Goal: Transaction & Acquisition: Purchase product/service

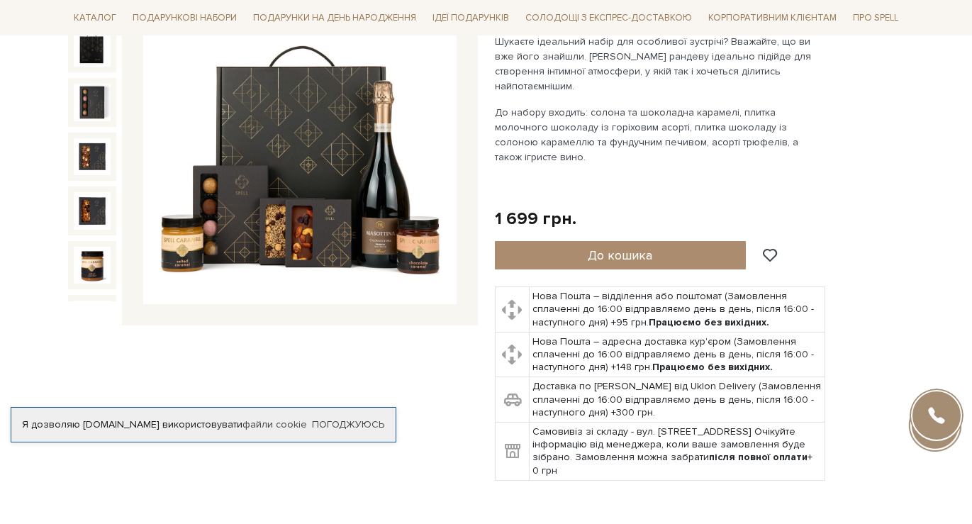
scroll to position [142, 0]
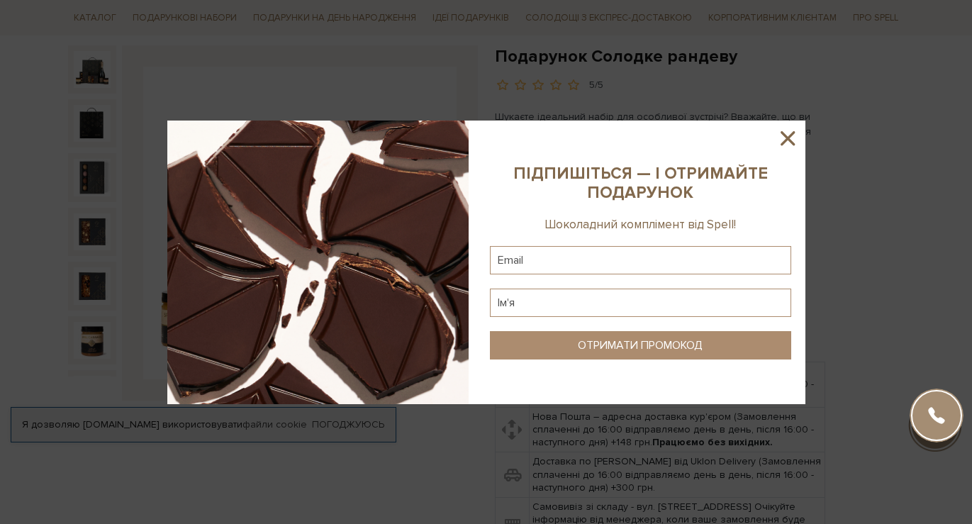
click at [786, 142] on icon at bounding box center [788, 138] width 24 height 24
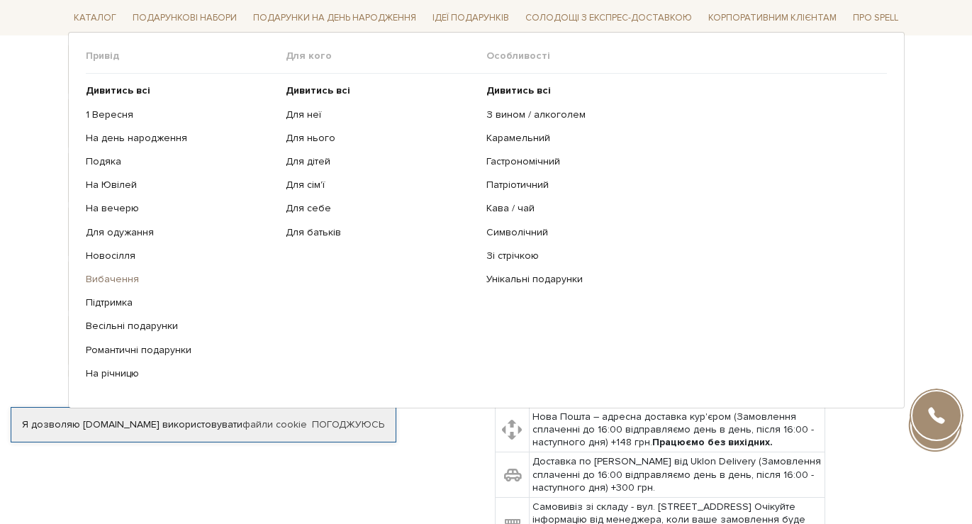
click at [137, 281] on link "Вибачення" at bounding box center [181, 279] width 190 height 13
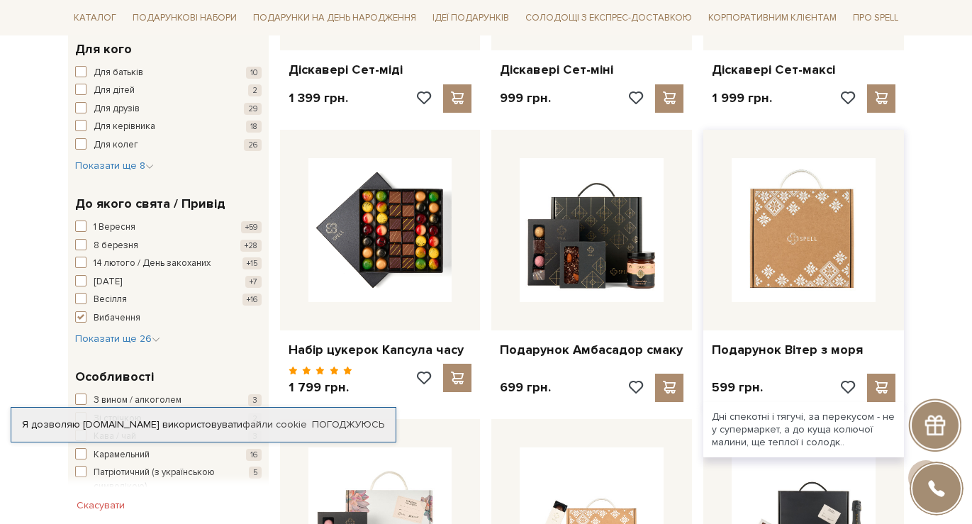
scroll to position [425, 0]
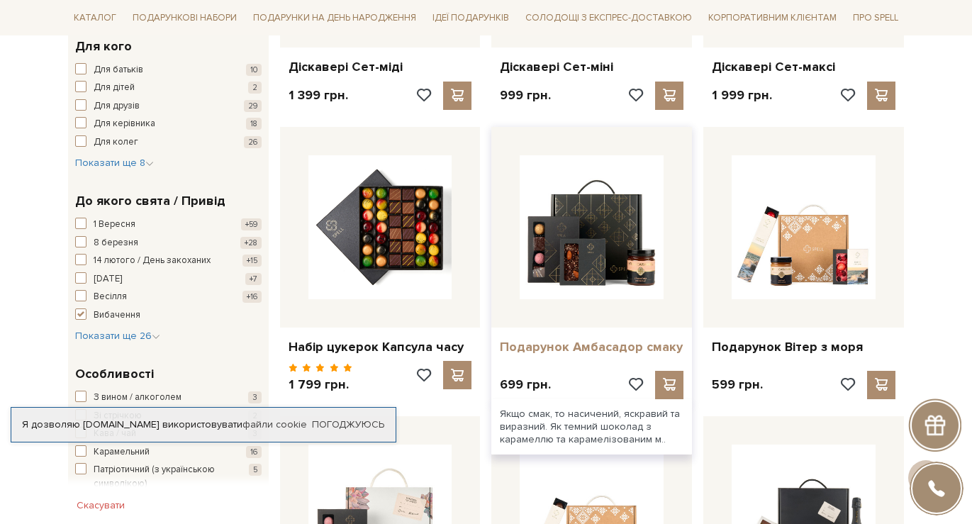
click at [634, 346] on link "Подарунок Амбасадор смаку" at bounding box center [592, 347] width 184 height 16
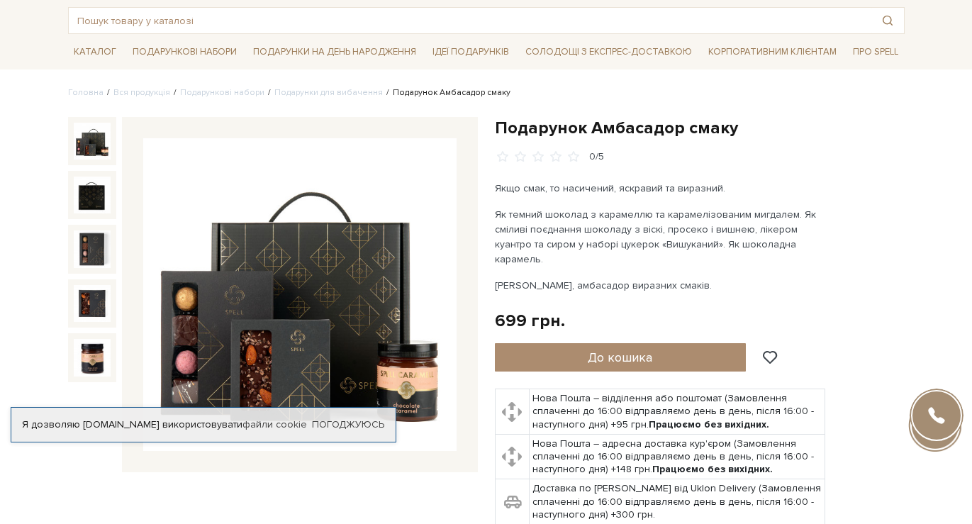
scroll to position [71, 0]
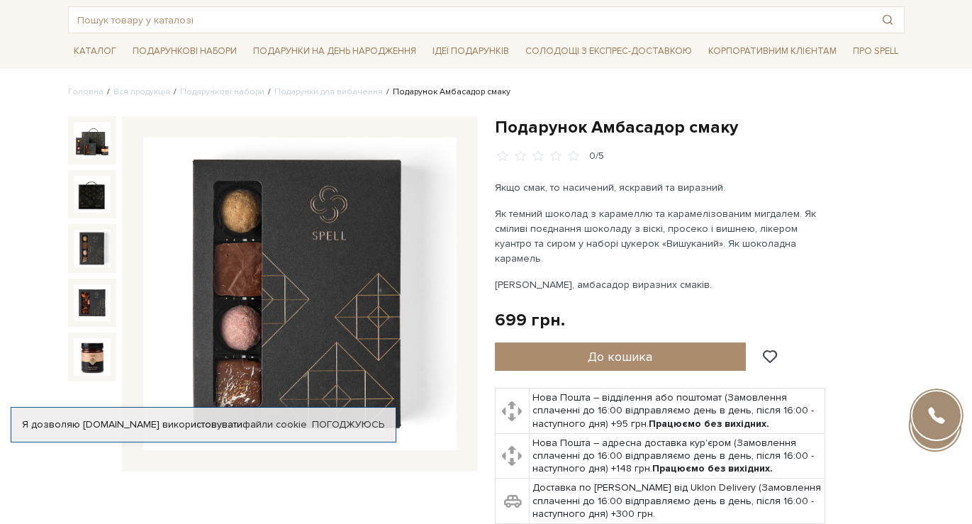
click at [103, 252] on img at bounding box center [92, 248] width 37 height 37
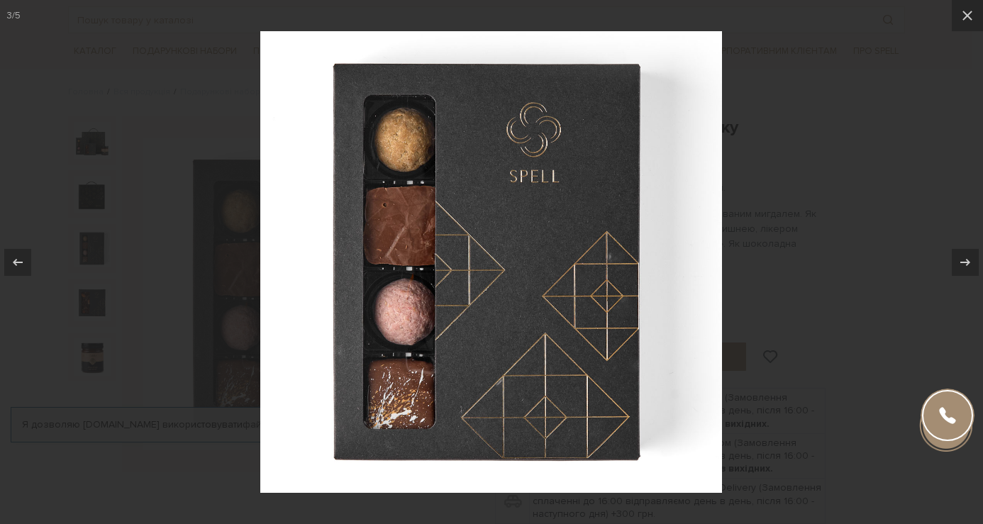
click at [812, 174] on div at bounding box center [491, 262] width 983 height 524
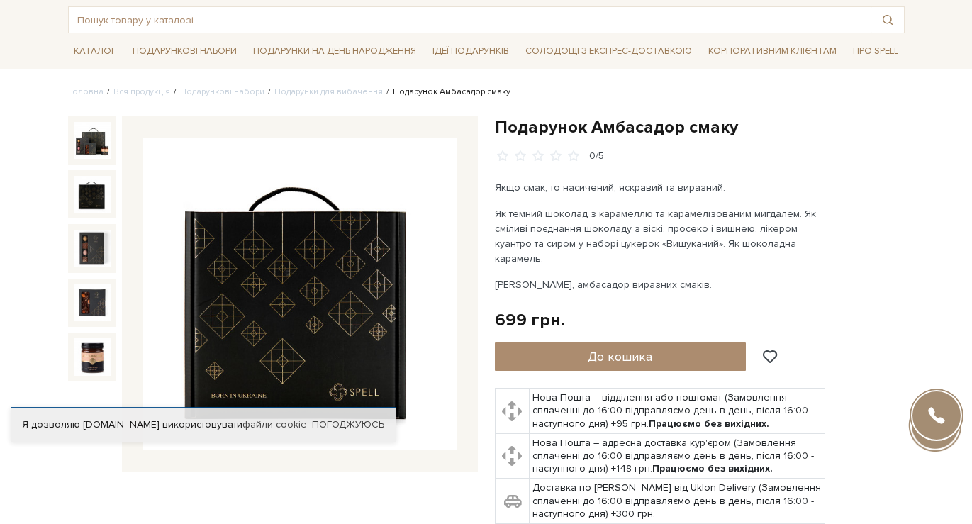
click at [85, 196] on img at bounding box center [92, 194] width 37 height 37
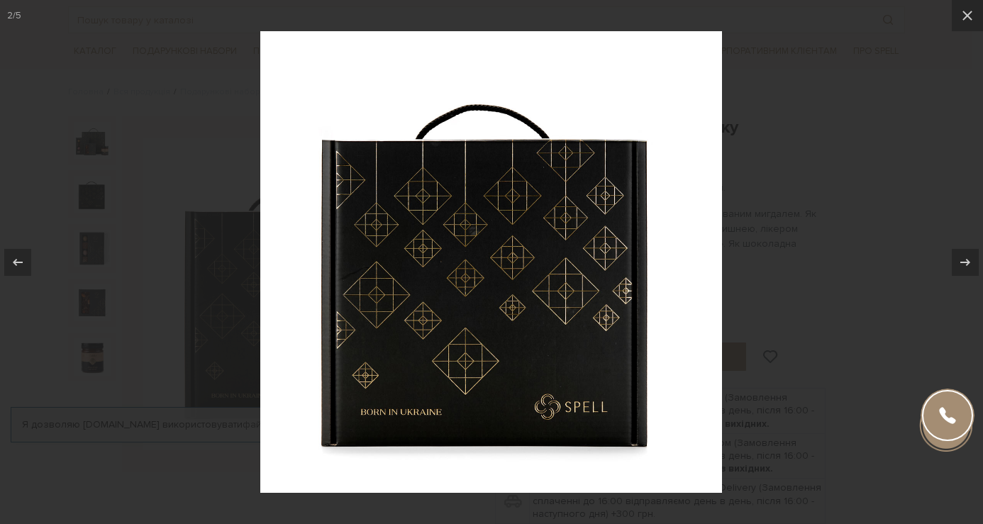
click at [897, 181] on div at bounding box center [491, 262] width 983 height 524
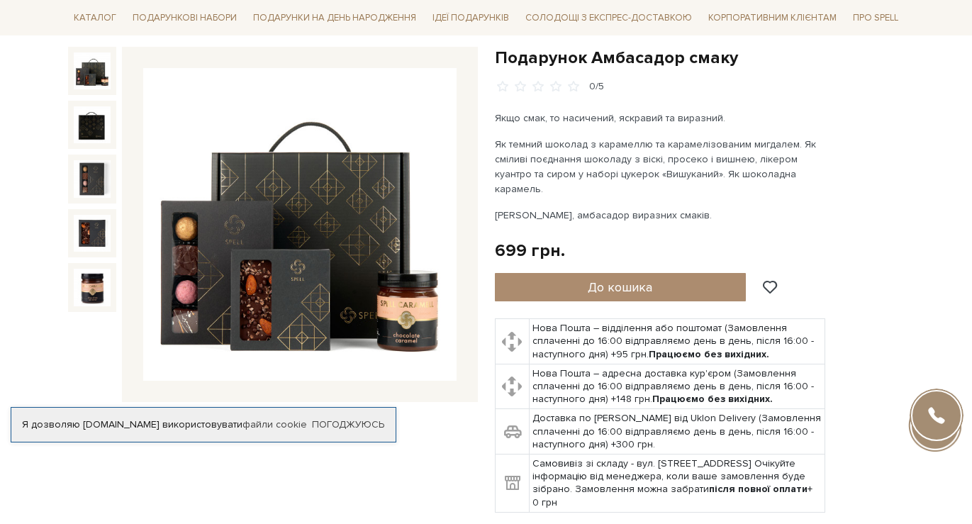
scroll to position [142, 0]
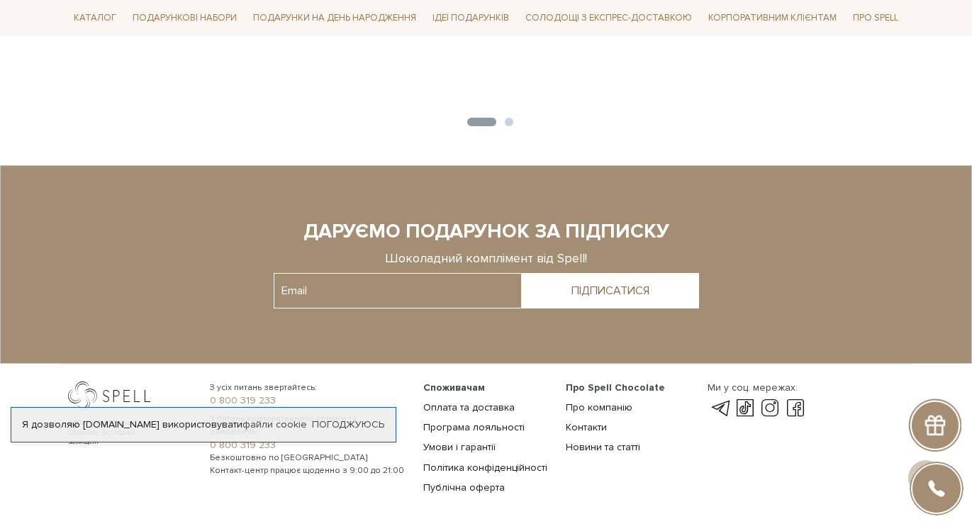
scroll to position [2544, 0]
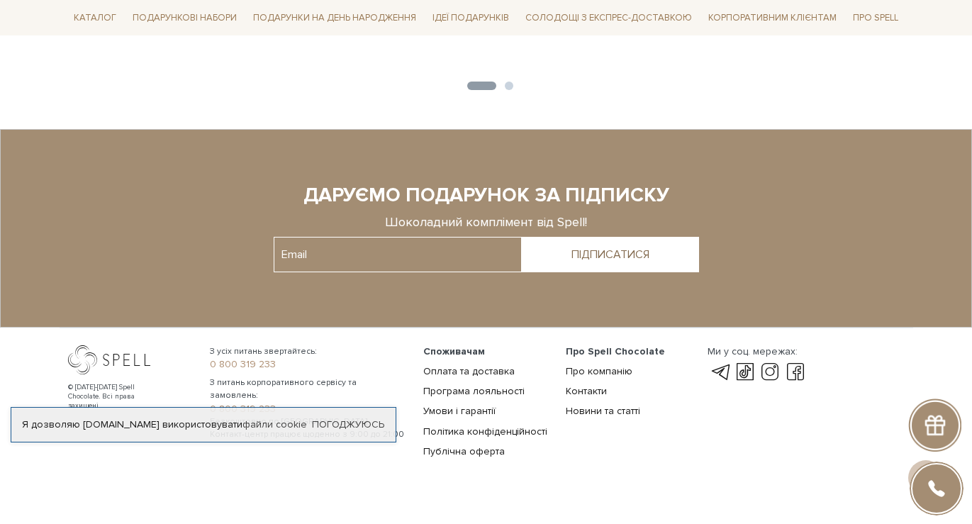
click at [352, 418] on link "Погоджуюсь" at bounding box center [348, 424] width 72 height 13
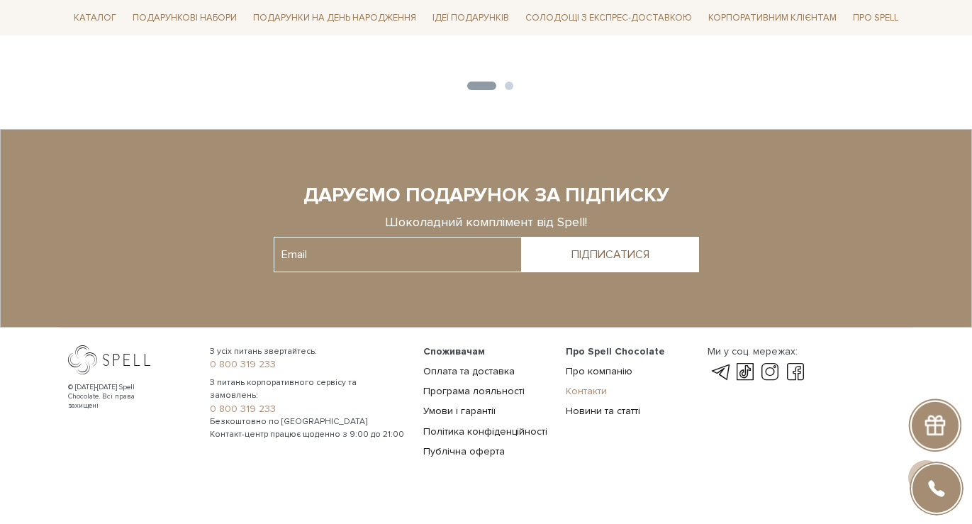
click at [588, 385] on link "Контакти" at bounding box center [586, 391] width 41 height 12
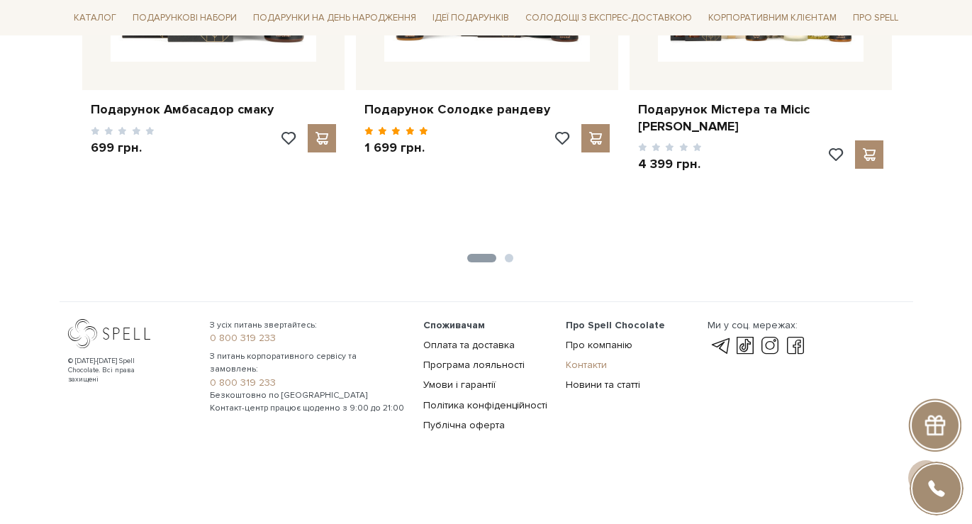
scroll to position [2345, 0]
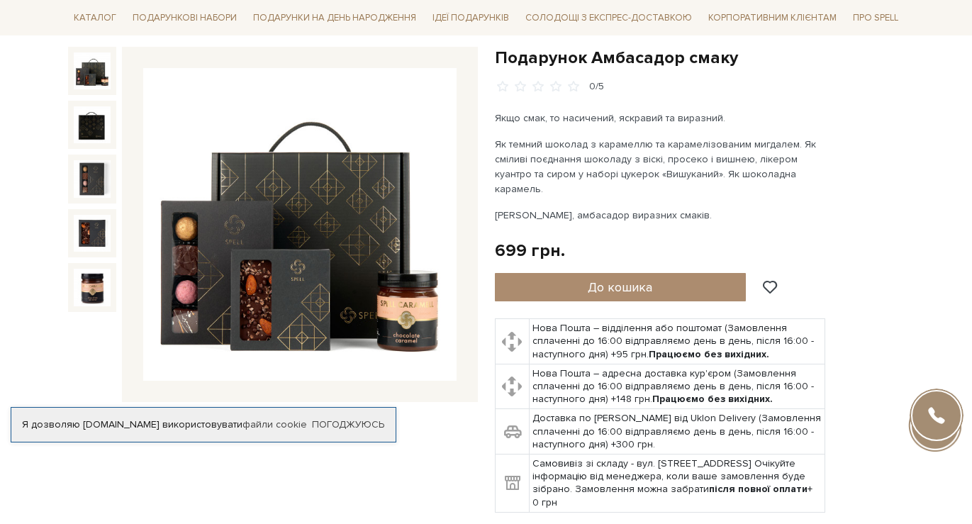
scroll to position [142, 0]
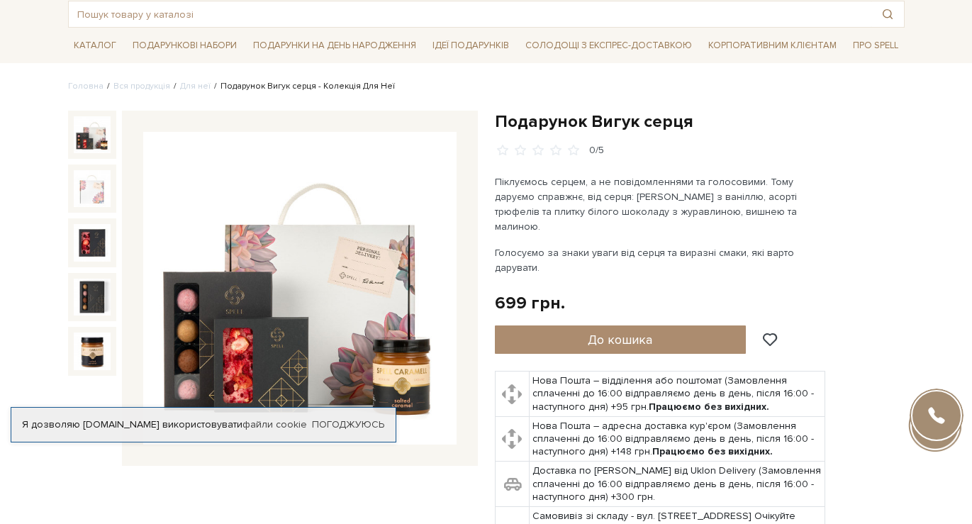
scroll to position [142, 0]
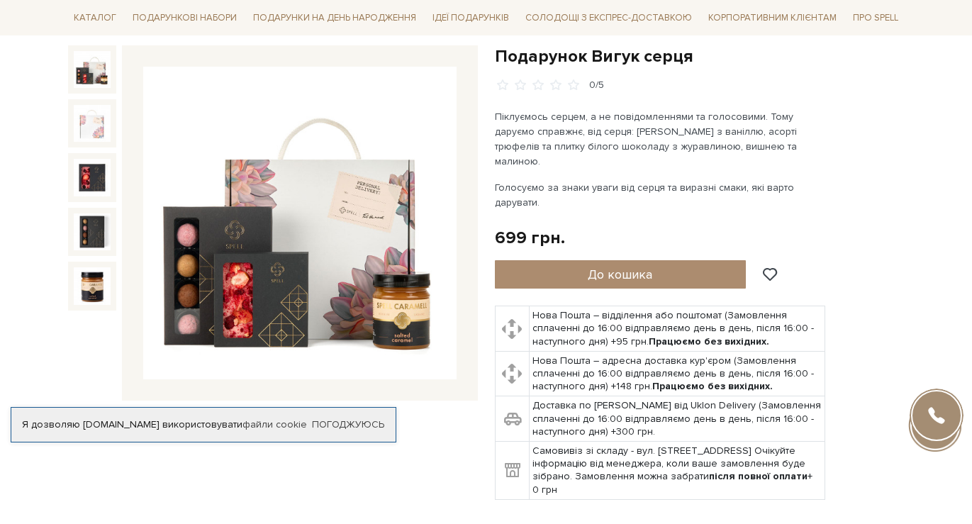
click at [369, 220] on img at bounding box center [299, 223] width 313 height 313
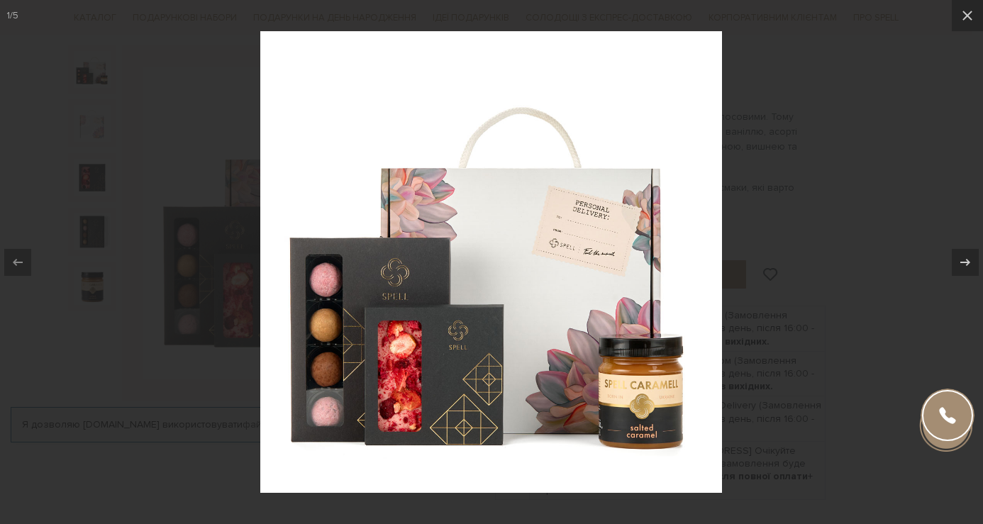
click at [864, 118] on div at bounding box center [491, 262] width 983 height 524
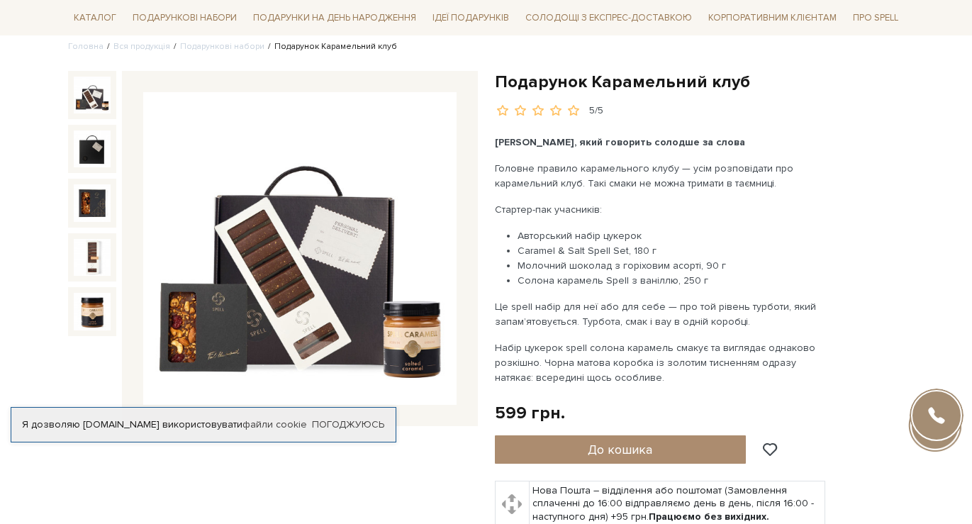
scroll to position [142, 0]
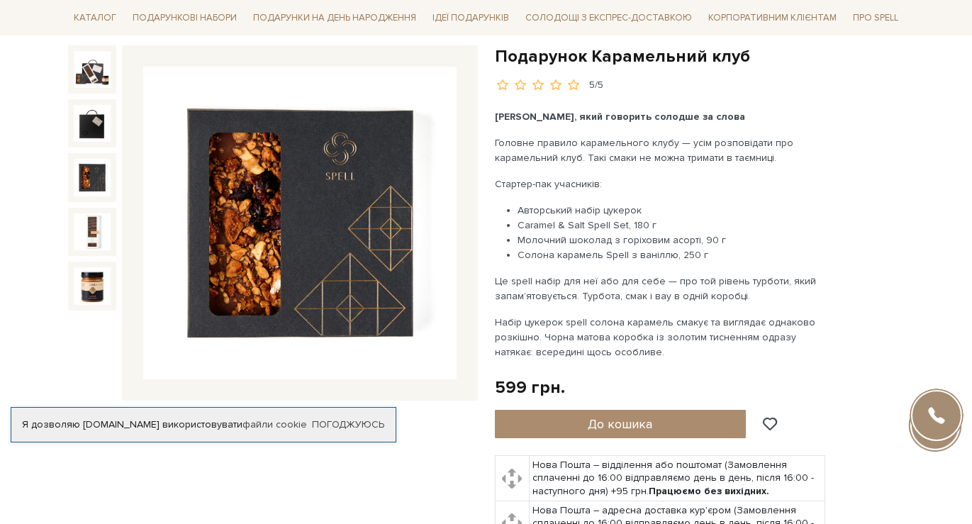
click at [101, 182] on img at bounding box center [92, 177] width 37 height 37
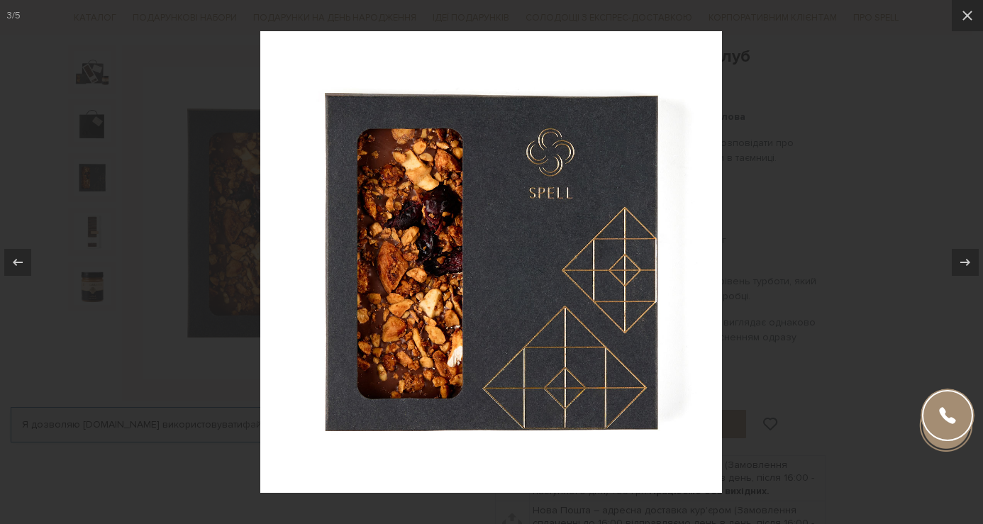
click at [94, 203] on div at bounding box center [491, 262] width 983 height 524
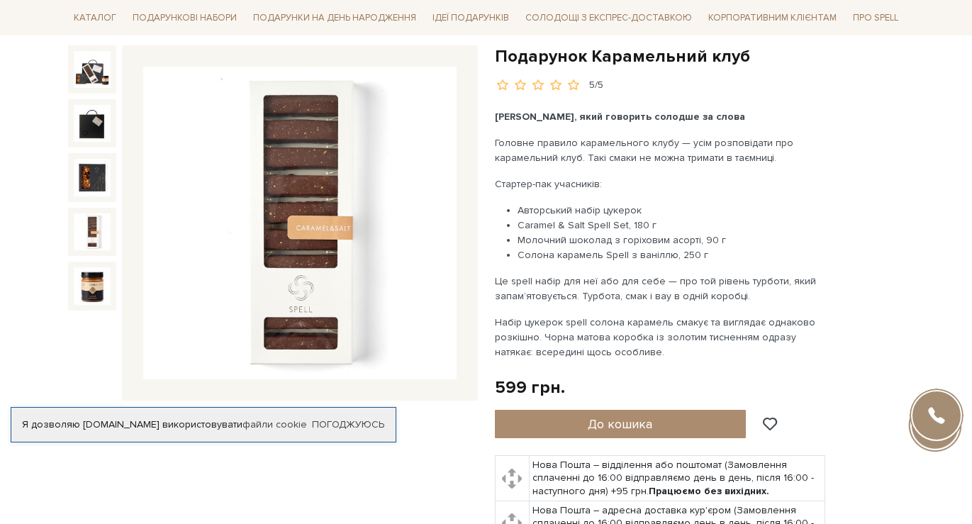
click at [99, 234] on img at bounding box center [92, 231] width 37 height 37
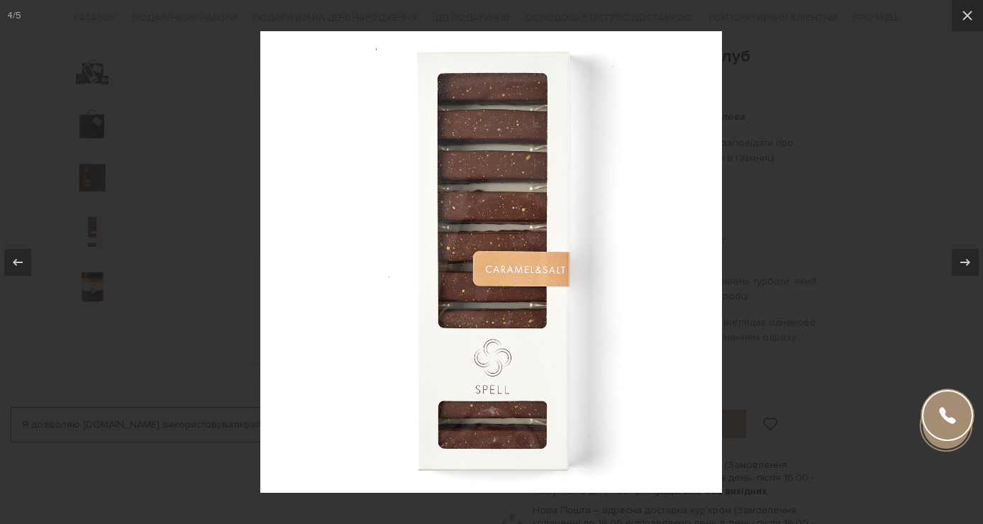
click at [99, 267] on div at bounding box center [491, 262] width 983 height 524
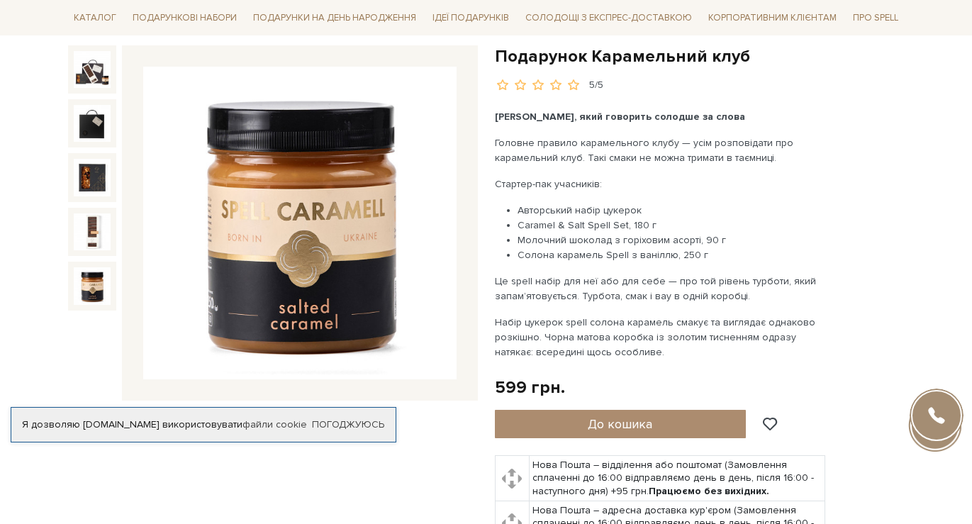
click at [102, 281] on img at bounding box center [92, 285] width 37 height 37
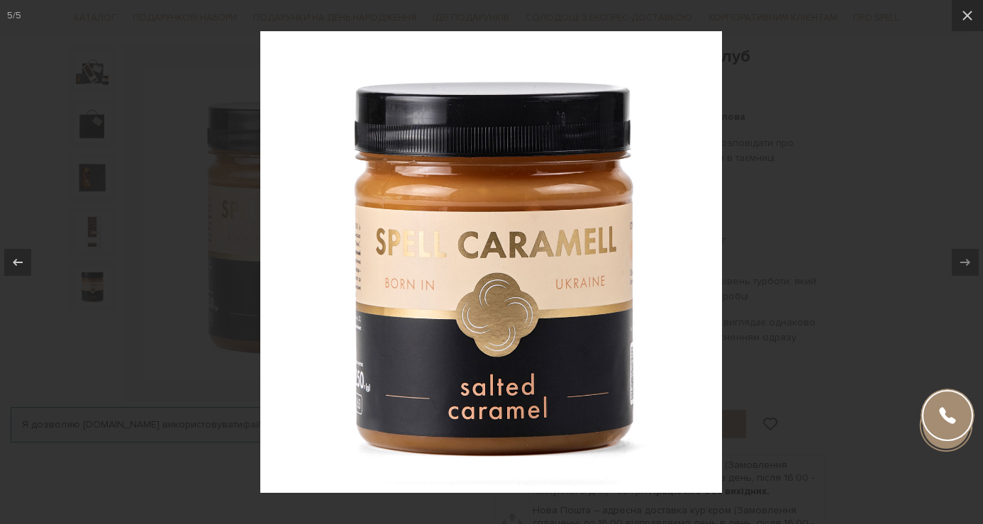
click at [102, 280] on div at bounding box center [491, 262] width 983 height 524
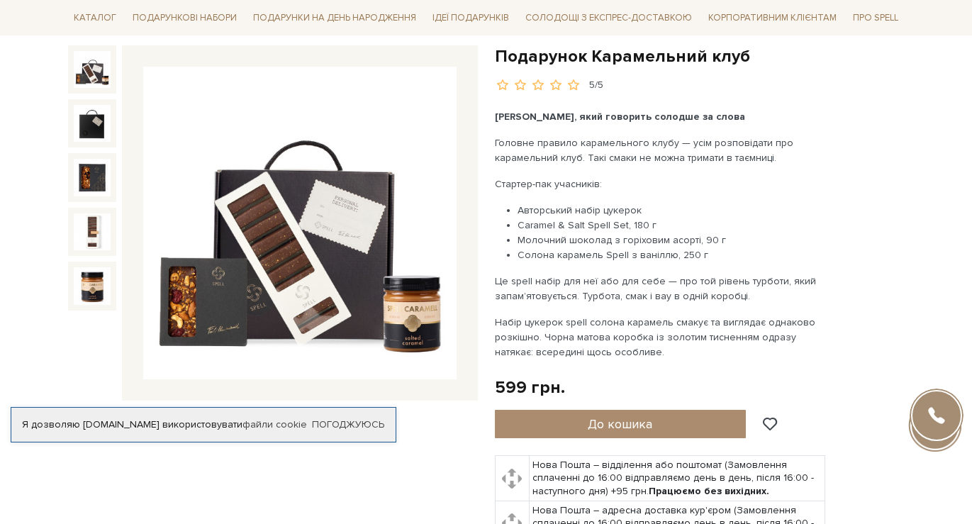
click at [94, 69] on img at bounding box center [92, 69] width 37 height 37
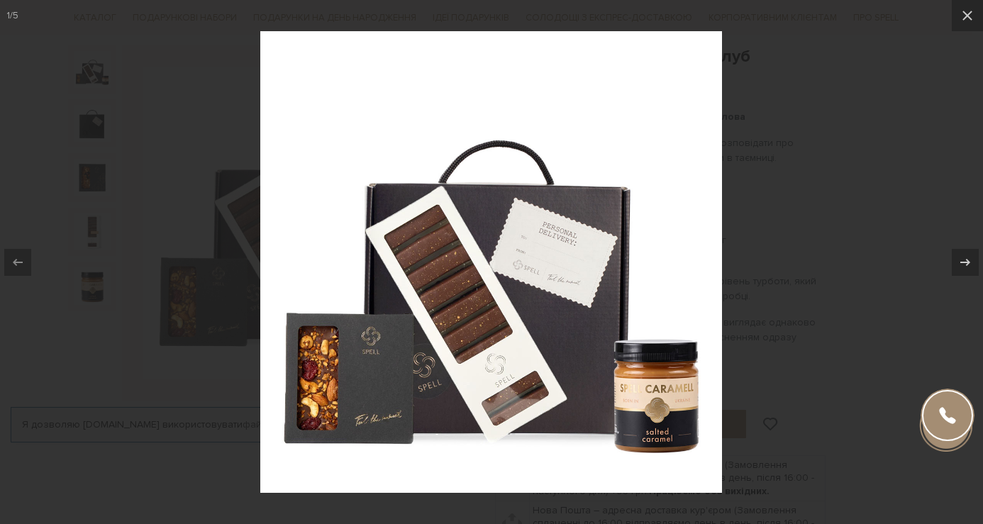
click at [866, 211] on div at bounding box center [491, 262] width 983 height 524
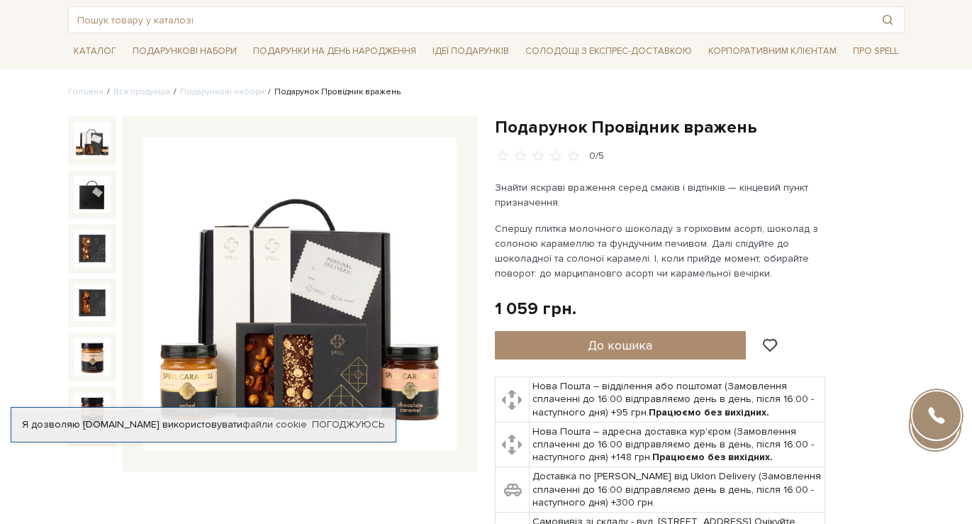
scroll to position [142, 0]
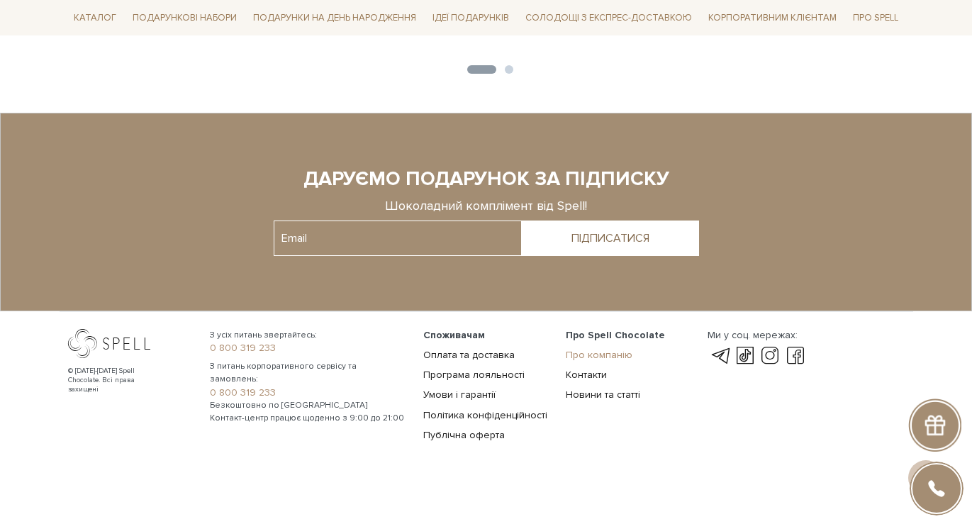
click at [586, 349] on link "Про компанію" at bounding box center [599, 355] width 67 height 12
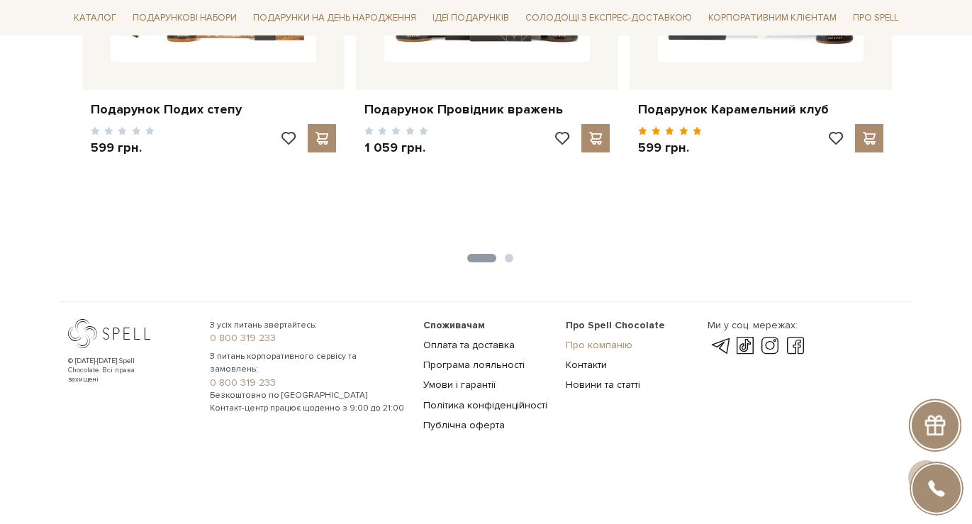
scroll to position [2361, 0]
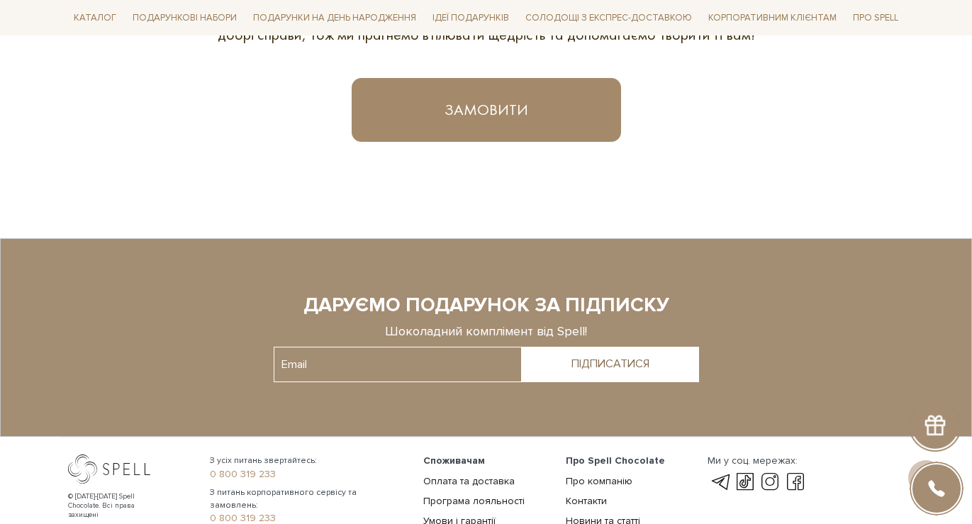
scroll to position [1058, 0]
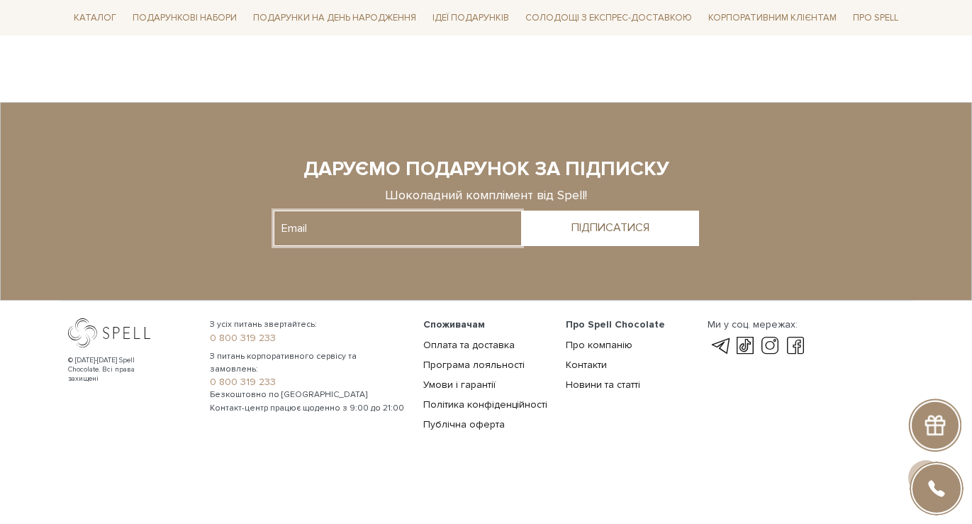
click at [399, 235] on input "text" at bounding box center [398, 228] width 248 height 35
type input "irynastar2103@gmail.com"
click at [627, 235] on div "ПІДПИСАТИСЯ" at bounding box center [610, 227] width 78 height 13
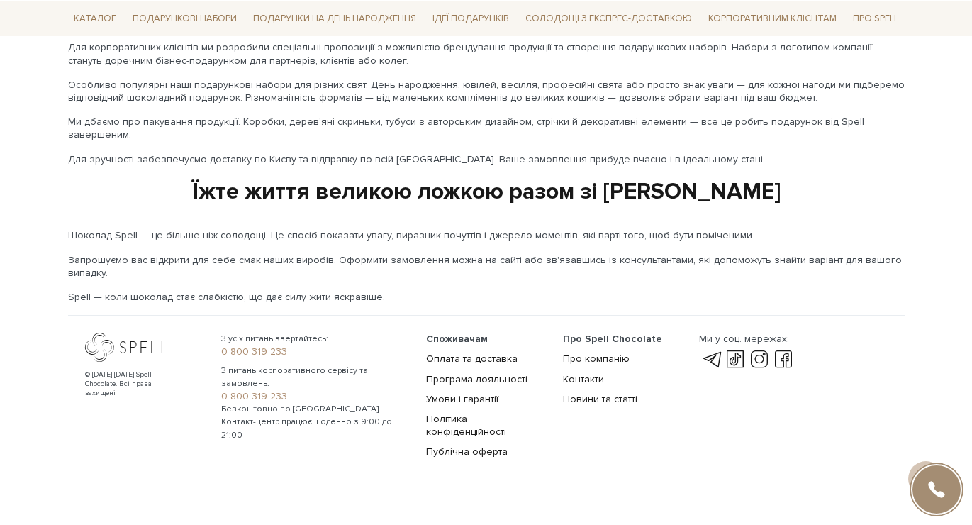
scroll to position [2368, 0]
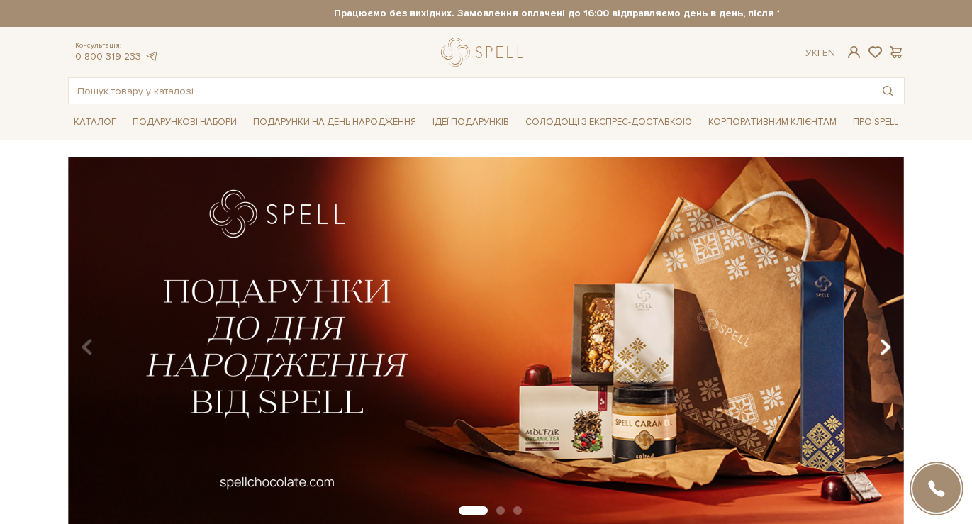
click at [888, 349] on icon "Carousel Navigation" at bounding box center [885, 347] width 12 height 24
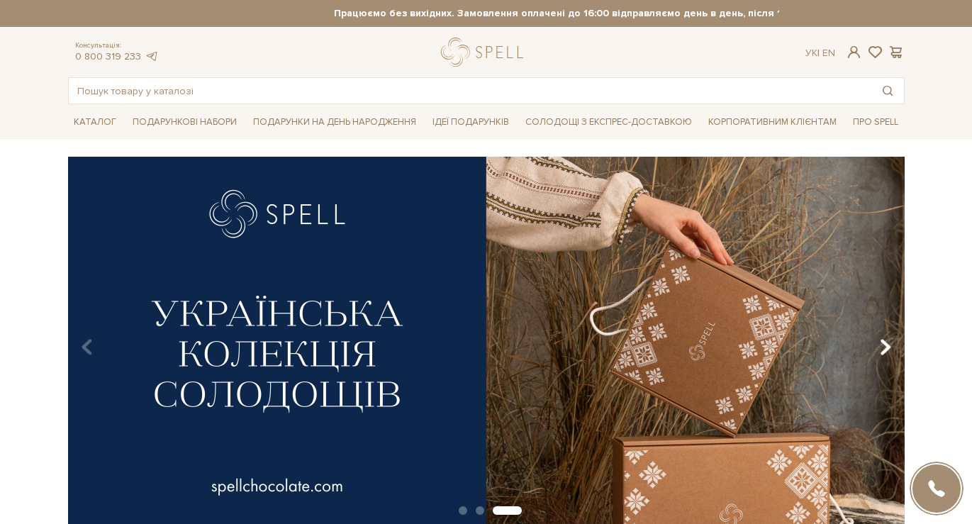
click at [888, 349] on icon "Carousel Navigation" at bounding box center [885, 347] width 12 height 24
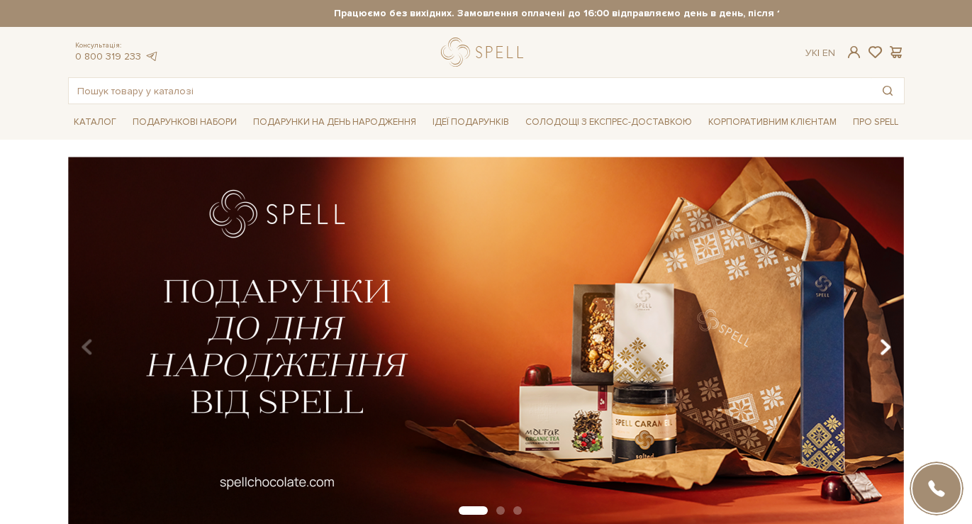
click at [888, 349] on icon "Carousel Navigation" at bounding box center [885, 347] width 12 height 24
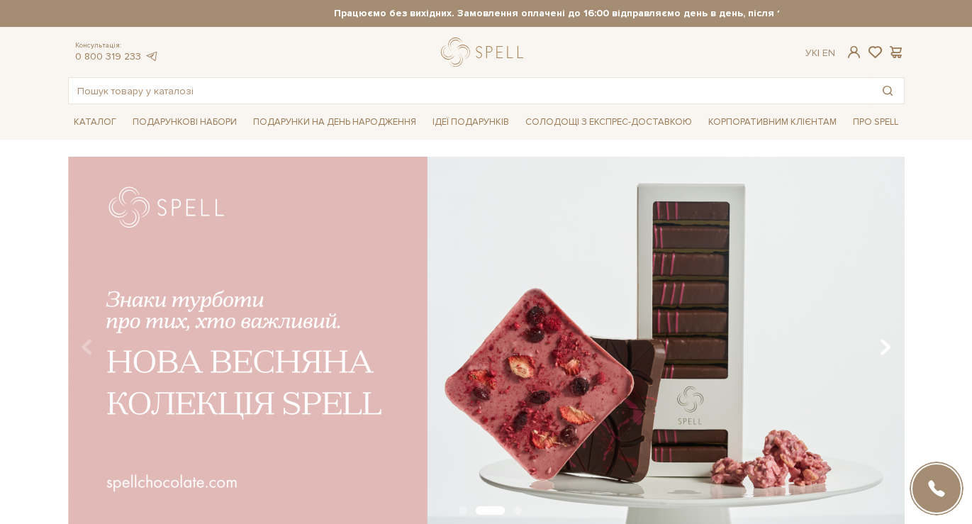
click at [888, 349] on icon "Carousel Navigation" at bounding box center [885, 347] width 12 height 24
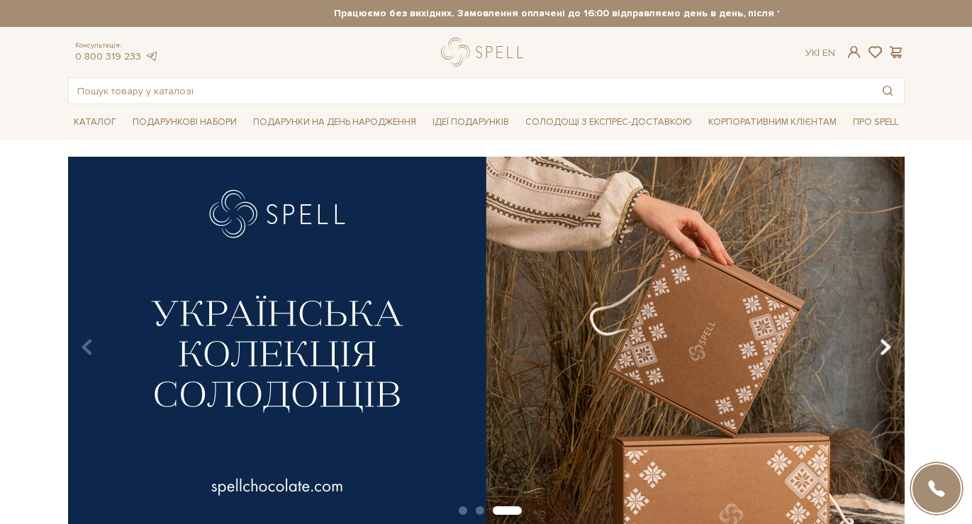
click at [888, 349] on icon "Carousel Navigation" at bounding box center [885, 347] width 12 height 24
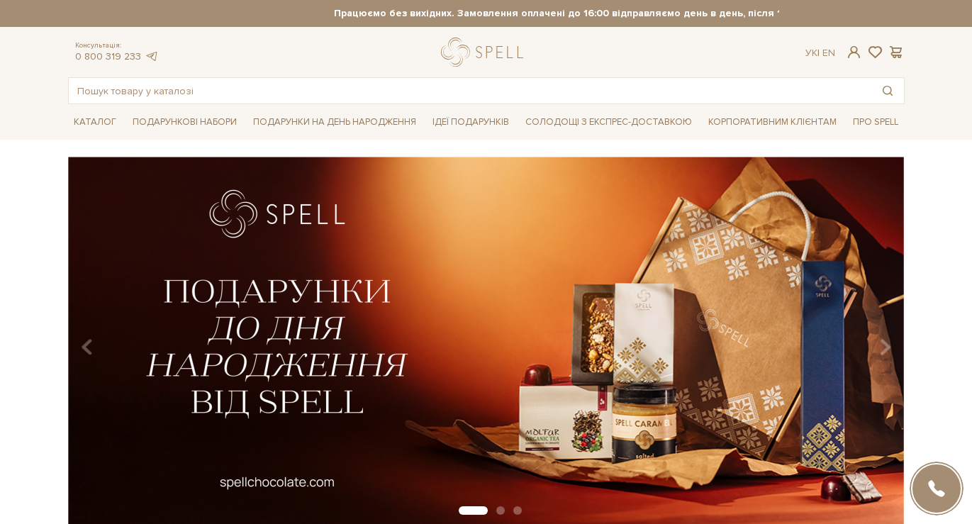
click at [761, 347] on img at bounding box center [486, 342] width 837 height 371
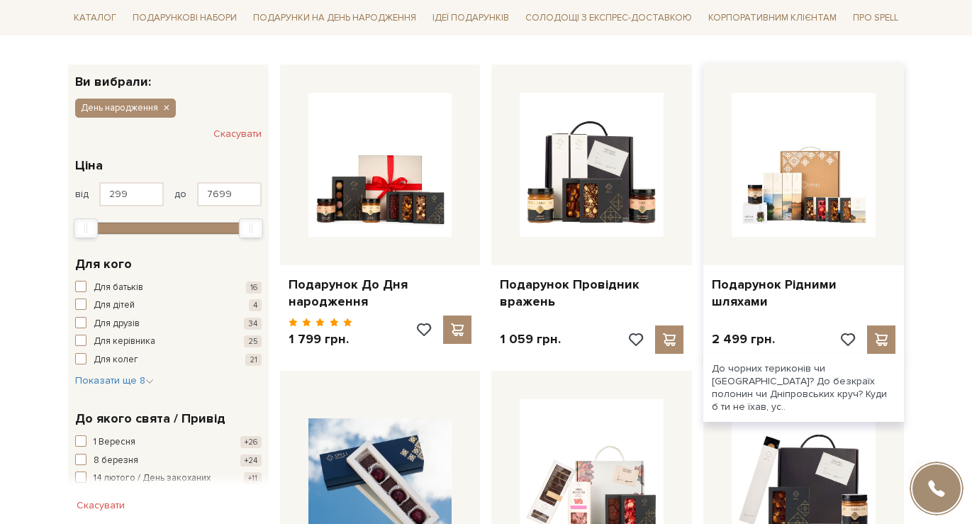
scroll to position [213, 0]
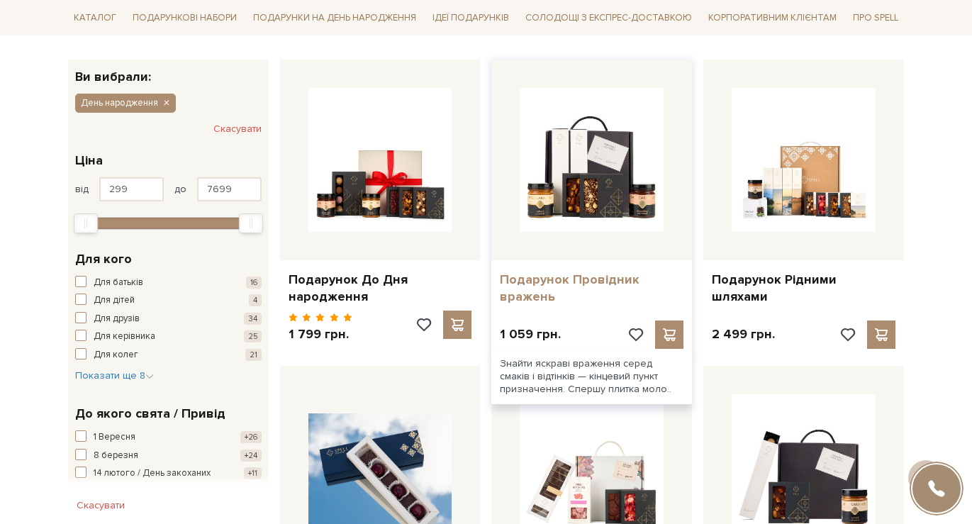
click at [582, 279] on link "Подарунок Провідник вражень" at bounding box center [592, 288] width 184 height 33
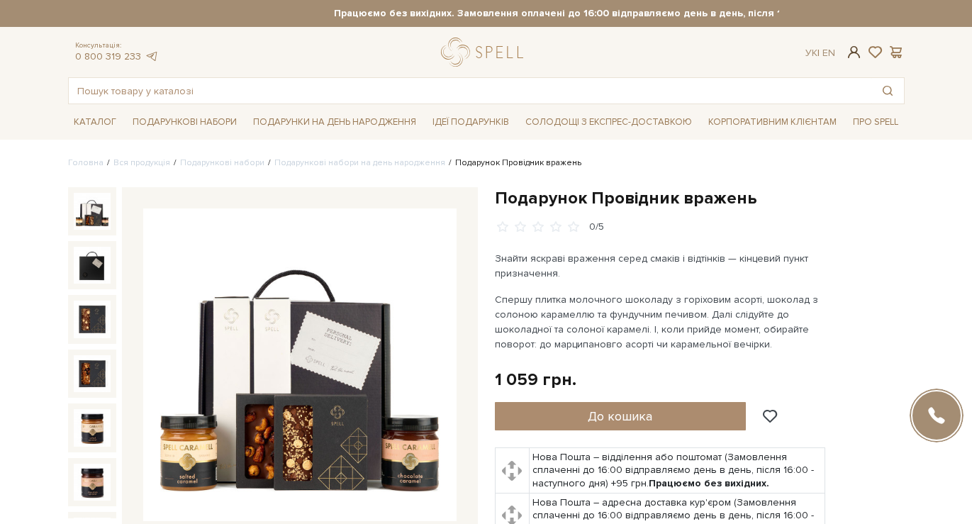
click at [846, 52] on span at bounding box center [853, 52] width 17 height 15
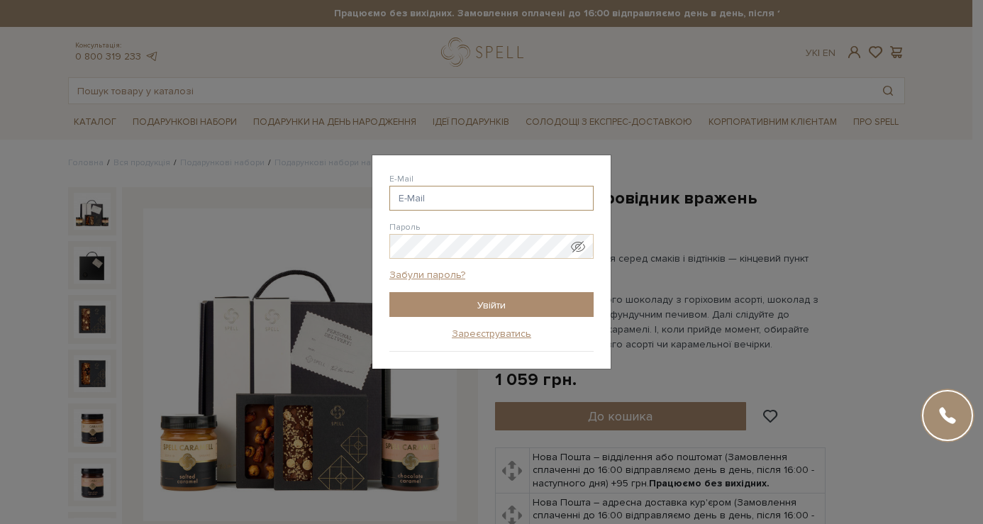
click at [522, 191] on input "E-Mail" at bounding box center [491, 198] width 204 height 25
click at [654, 278] on div "Авторизація E-Mail [GEOGRAPHIC_DATA] Забули пароль? Увійти Зареєструватись Забу…" at bounding box center [491, 262] width 983 height 524
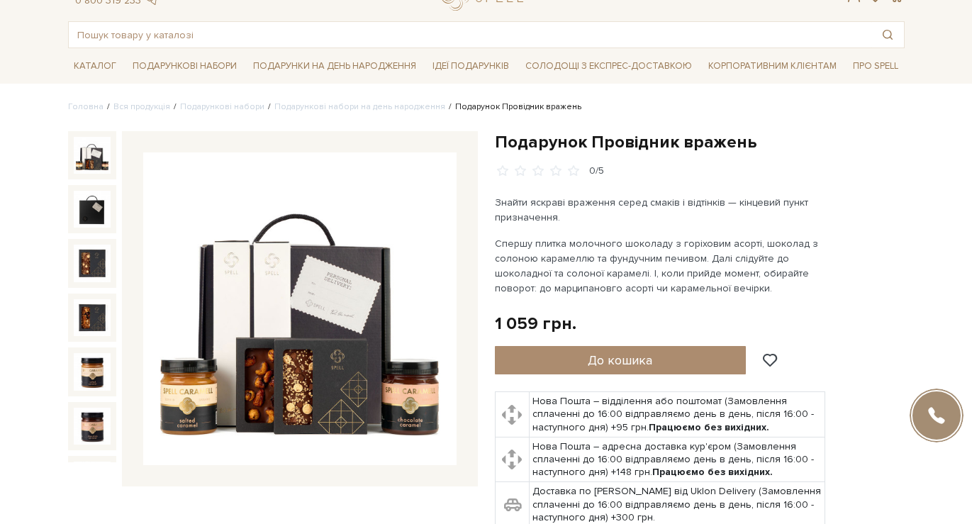
scroll to position [142, 0]
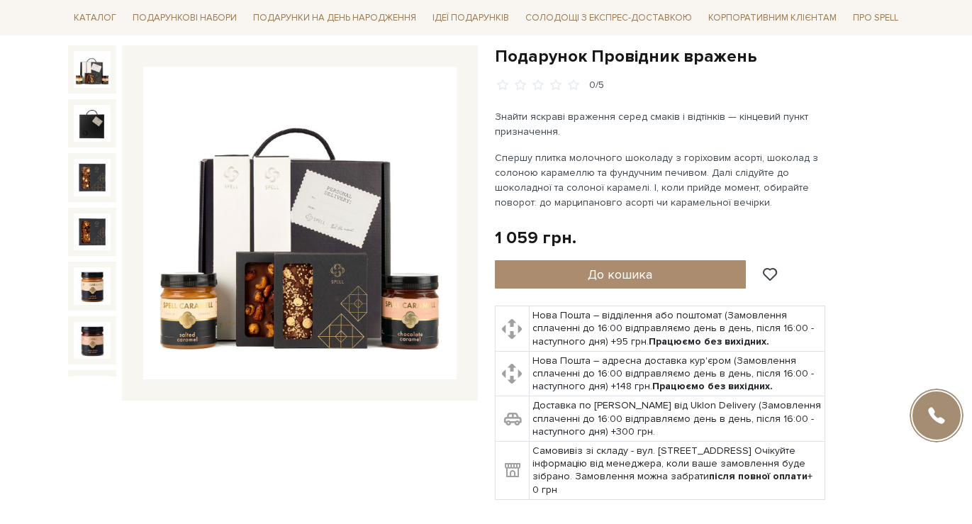
drag, startPoint x: 613, startPoint y: 342, endPoint x: 622, endPoint y: 347, distance: 10.1
click at [622, 347] on td "Нова Пошта – відділення або поштомат (Замовлення сплаченні до 16:00 відправляєм…" at bounding box center [677, 328] width 296 height 45
click at [876, 258] on div "Подарунок Провідник вражень 0/5" at bounding box center [700, 272] width 410 height 454
